Goal: Navigation & Orientation: Go to known website

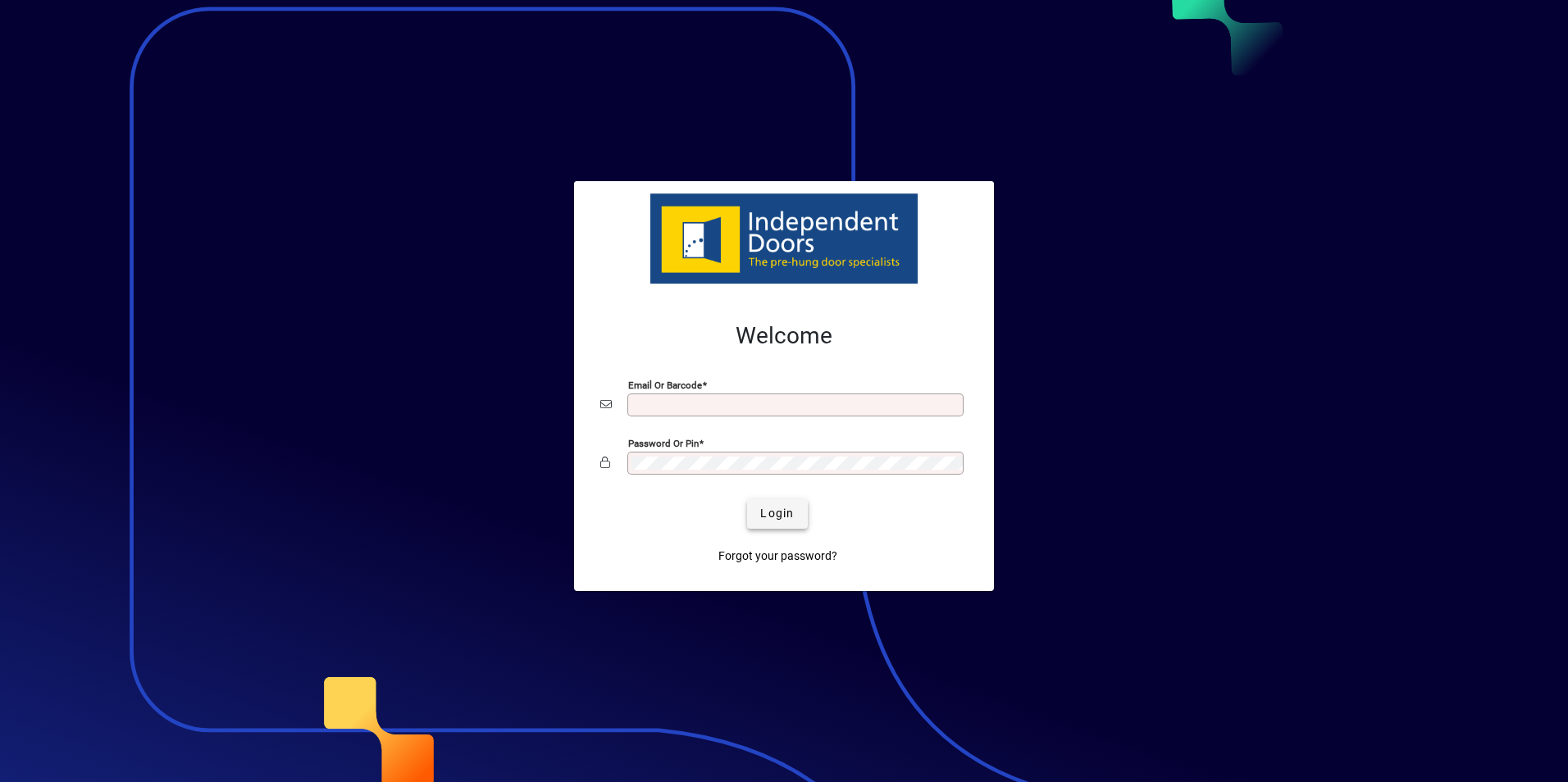
type input "**********"
click at [776, 510] on span "Login" at bounding box center [777, 514] width 34 height 17
